Goal: Browse casually

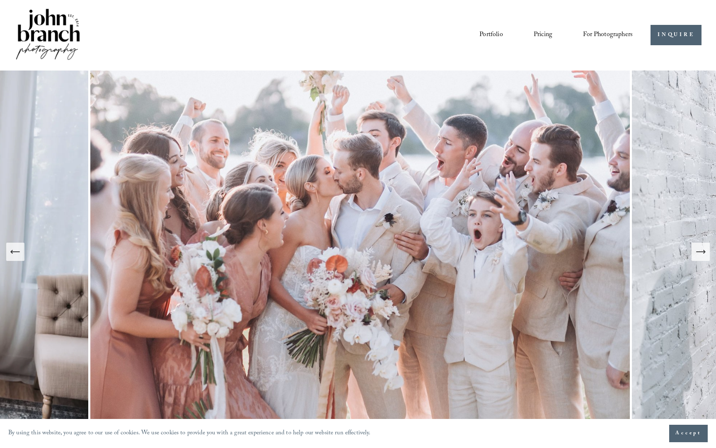
click at [485, 30] on link "Portfolio" at bounding box center [491, 35] width 23 height 14
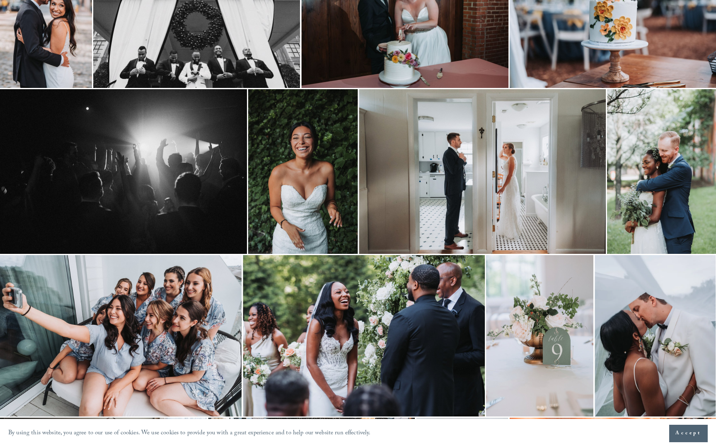
scroll to position [121, 0]
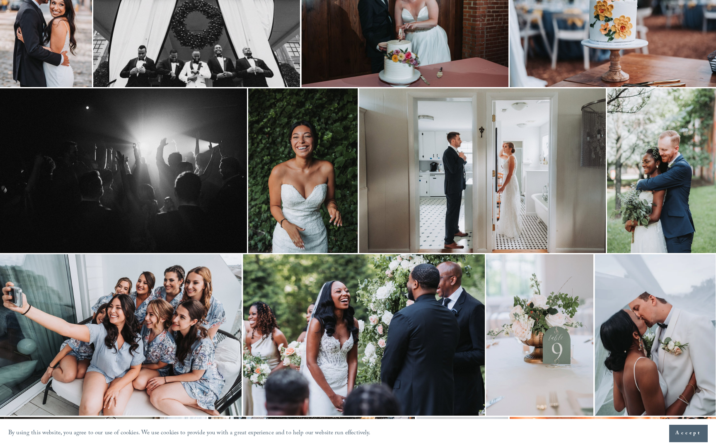
click at [286, 148] on img at bounding box center [303, 170] width 110 height 165
click at [185, 187] on div "Gallery" at bounding box center [190, 224] width 337 height 388
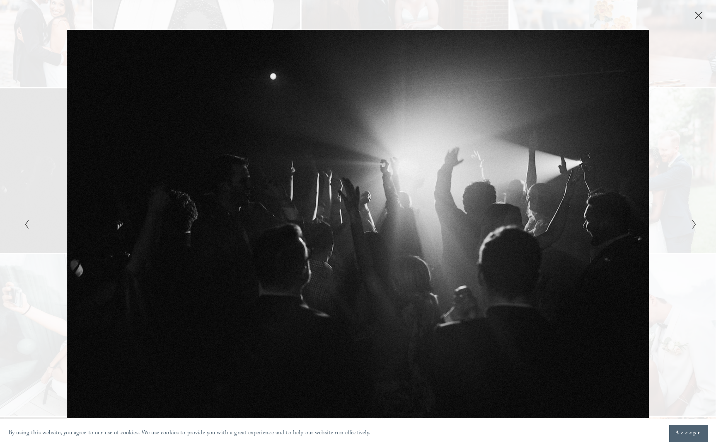
click at [702, 14] on icon "Close" at bounding box center [699, 15] width 8 height 8
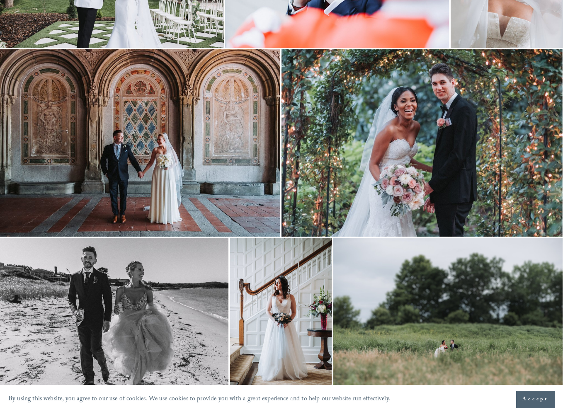
scroll to position [2577, 1]
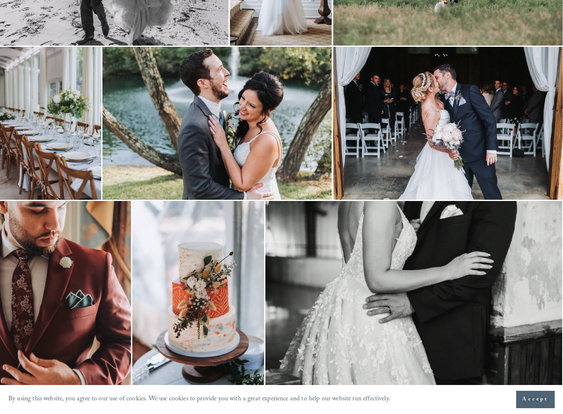
click at [218, 107] on img at bounding box center [216, 123] width 229 height 153
